Goal: Use online tool/utility: Utilize a website feature to perform a specific function

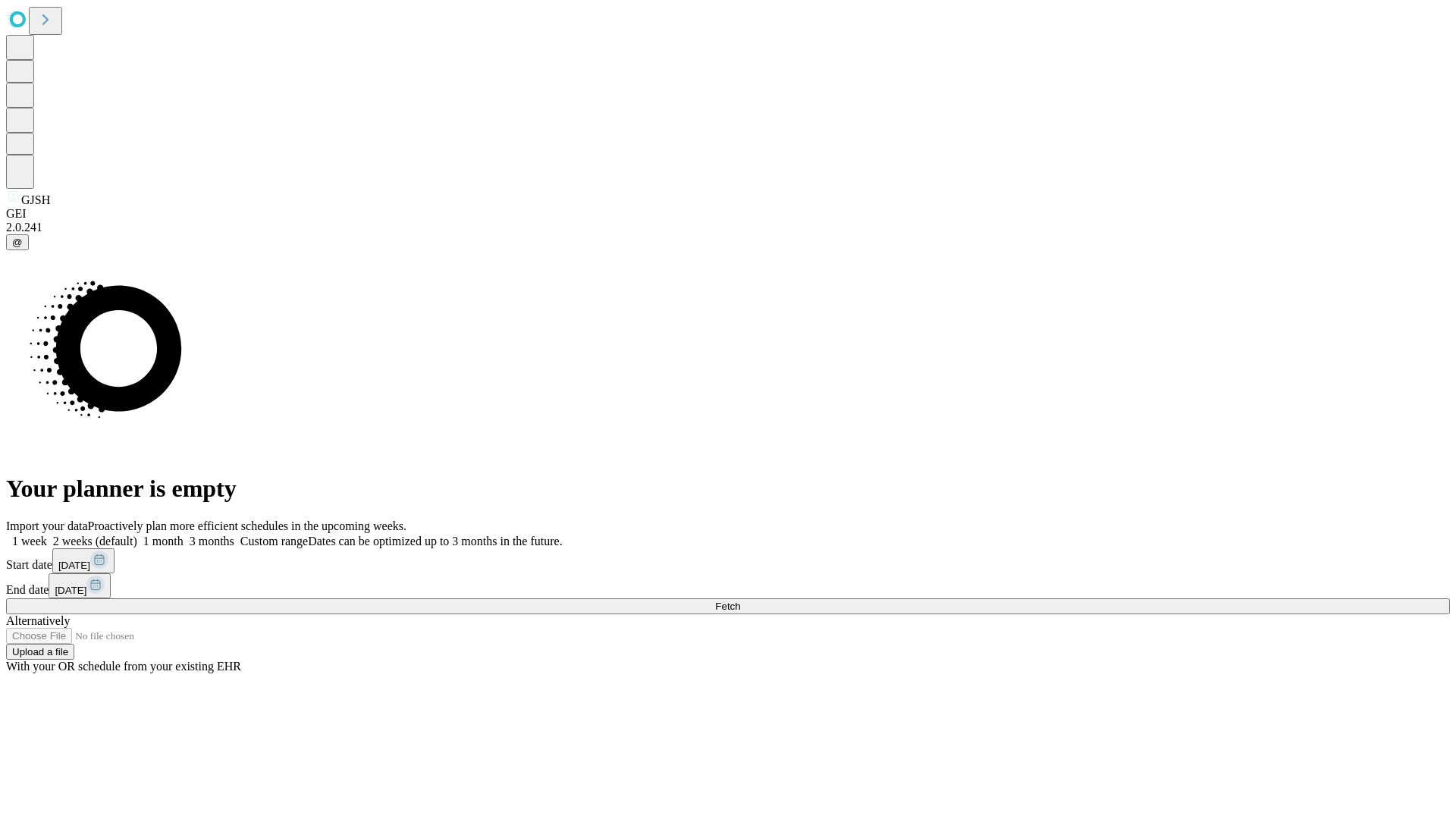
click at [740, 600] on span "Fetch" at bounding box center [727, 606] width 25 height 11
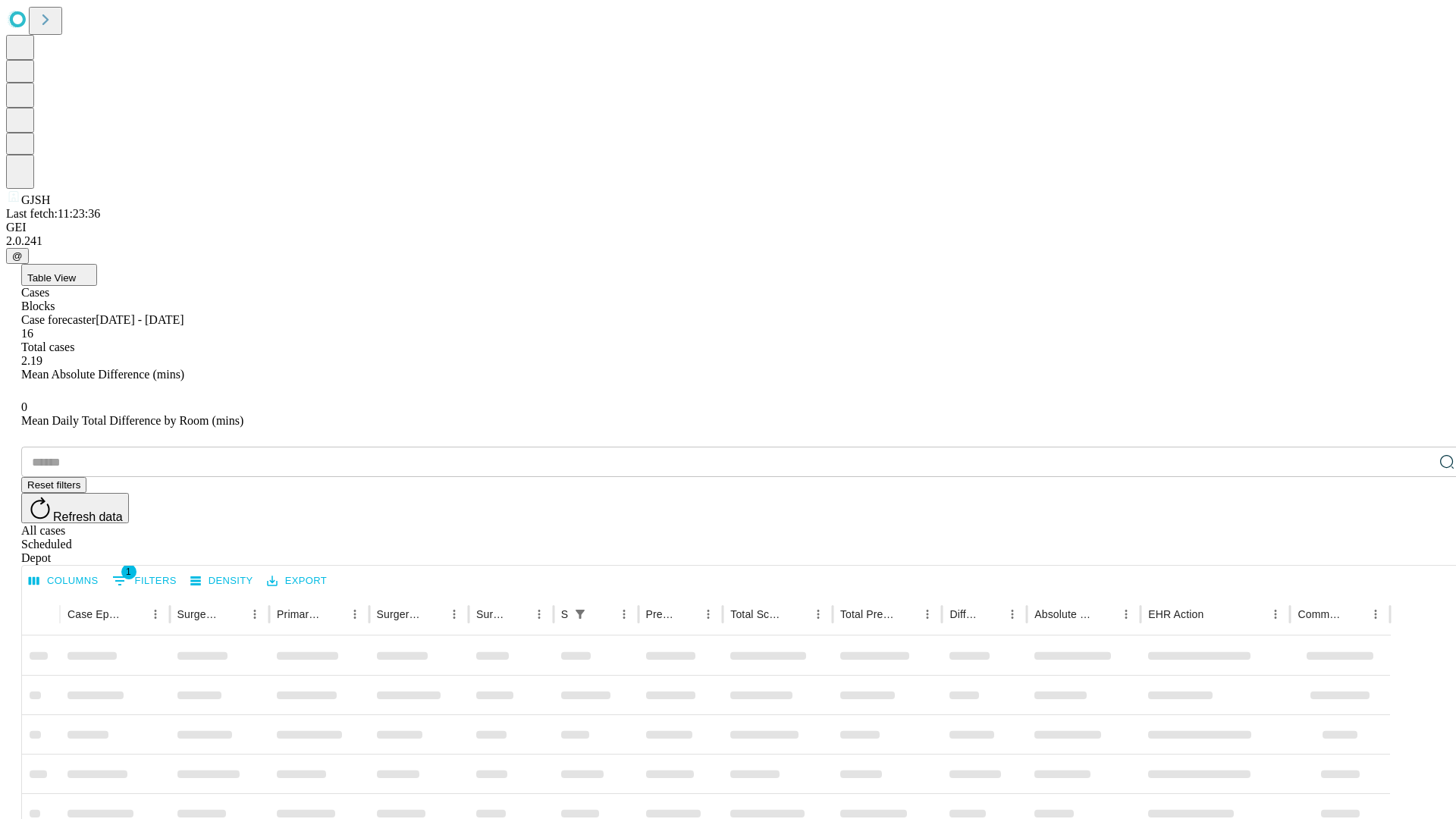
click at [76, 272] on span "Table View" at bounding box center [52, 278] width 48 height 11
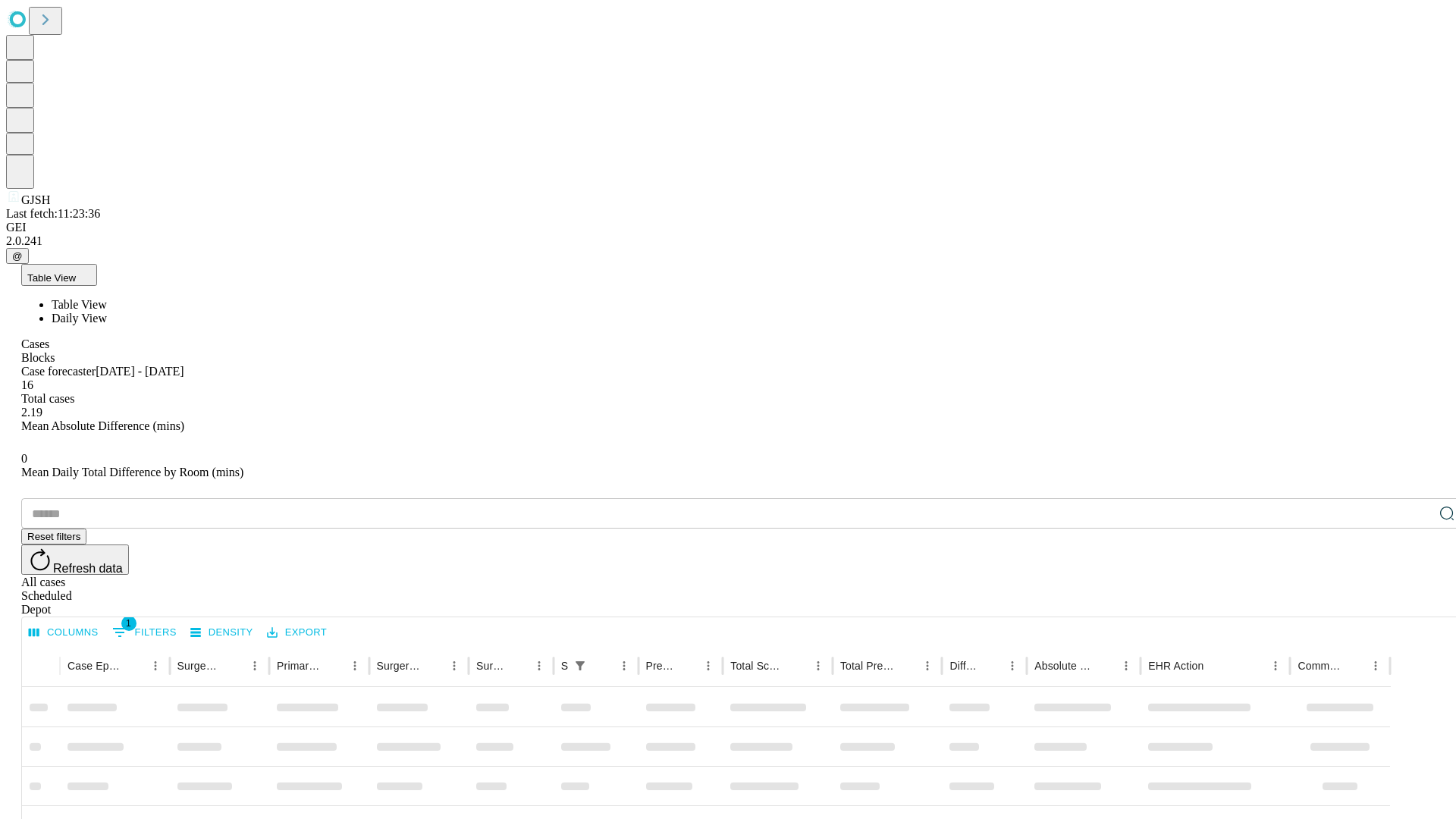
click at [107, 311] on span "Daily View" at bounding box center [79, 318] width 56 height 13
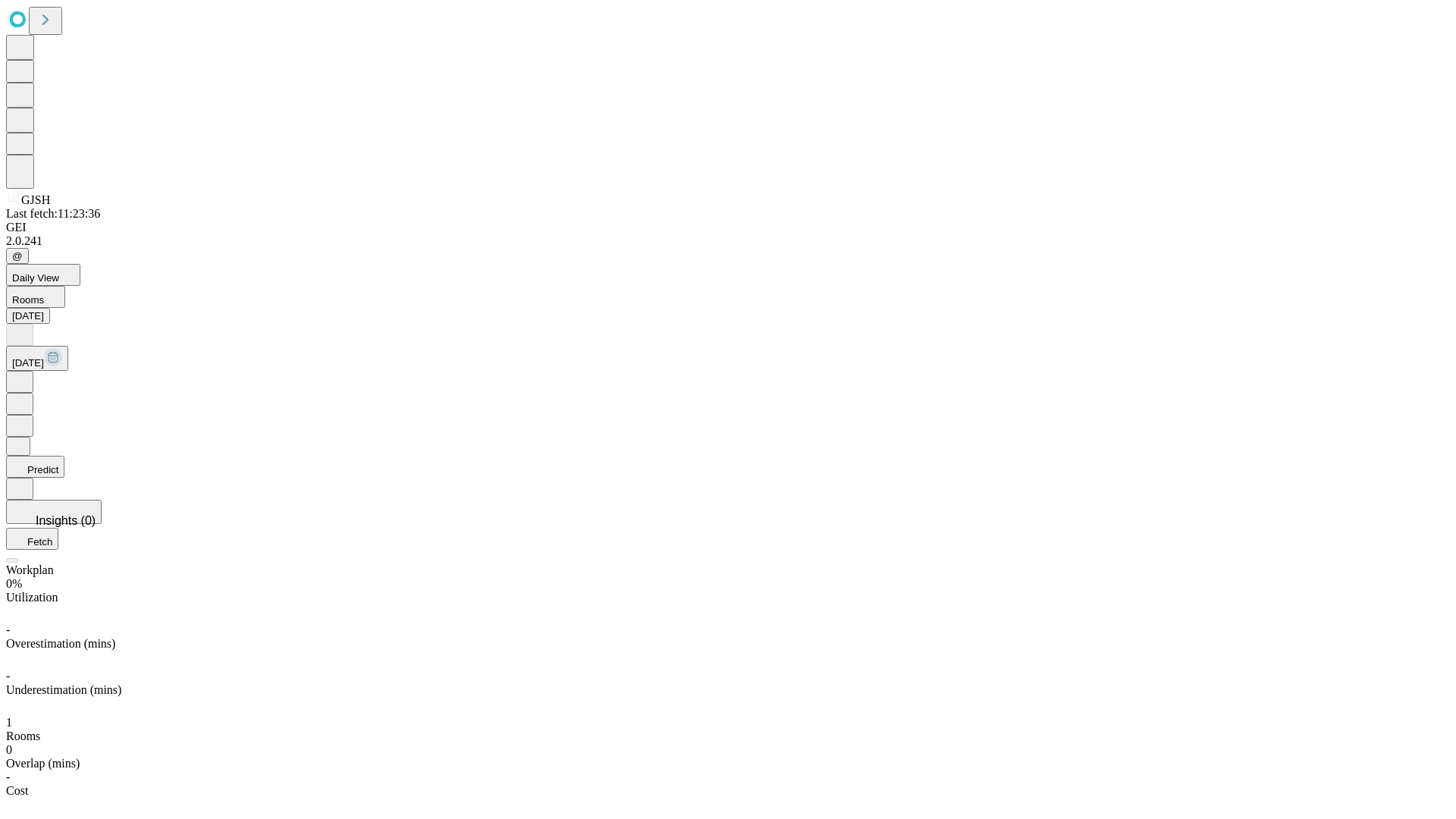
click at [65, 456] on button "Predict" at bounding box center [36, 466] width 58 height 22
